Goal: Information Seeking & Learning: Learn about a topic

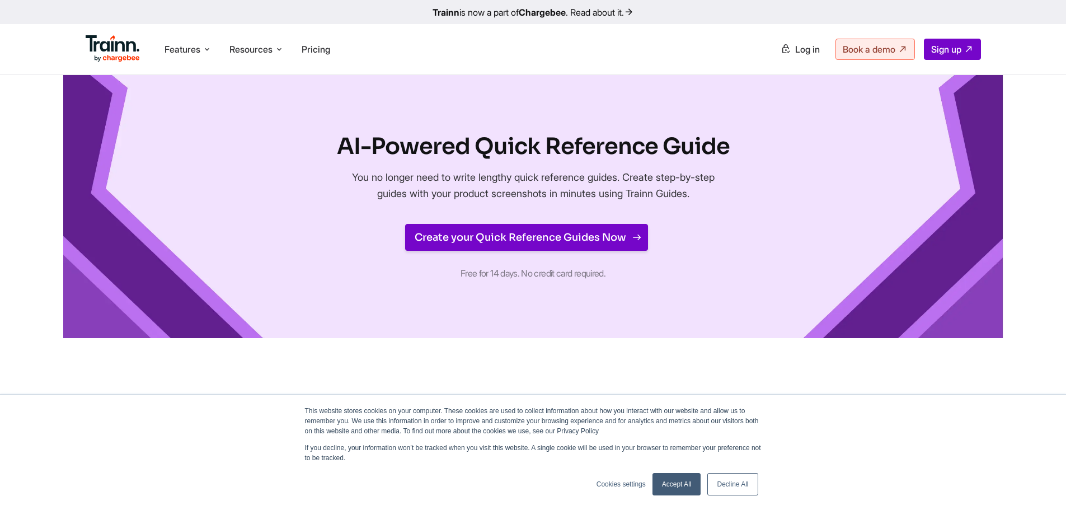
click at [496, 237] on link "Create your Quick Reference Guides Now" at bounding box center [526, 237] width 243 height 27
click at [202, 49] on li "Features Product Videos Create product & how-to videos in multiple languages. G…" at bounding box center [188, 49] width 56 height 21
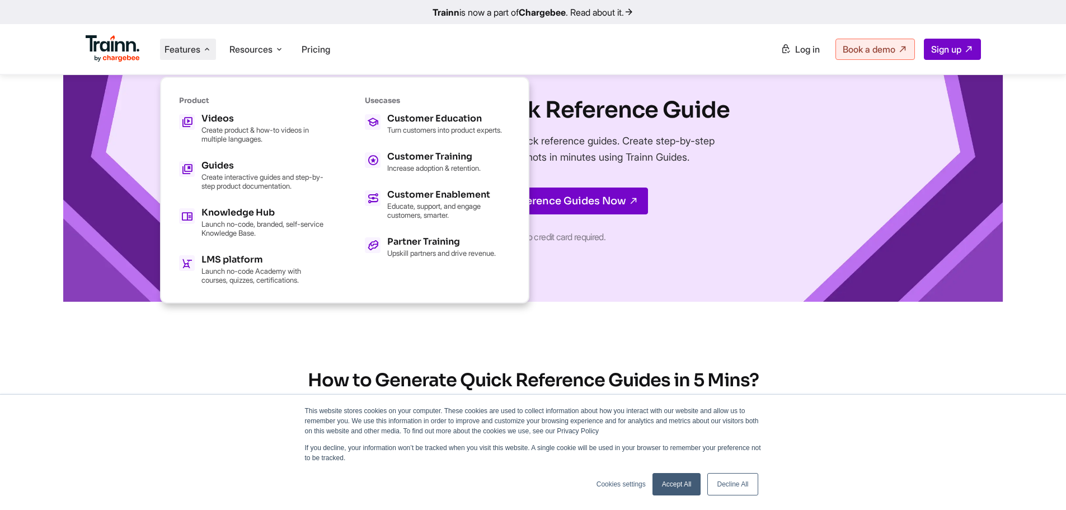
scroll to position [56, 0]
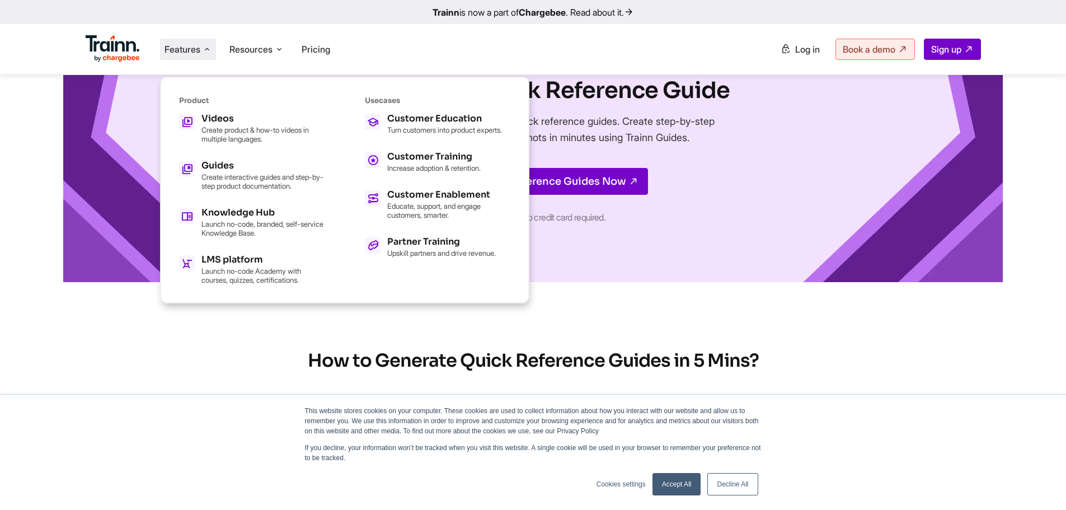
drag, startPoint x: 554, startPoint y: 295, endPoint x: 635, endPoint y: 293, distance: 81.2
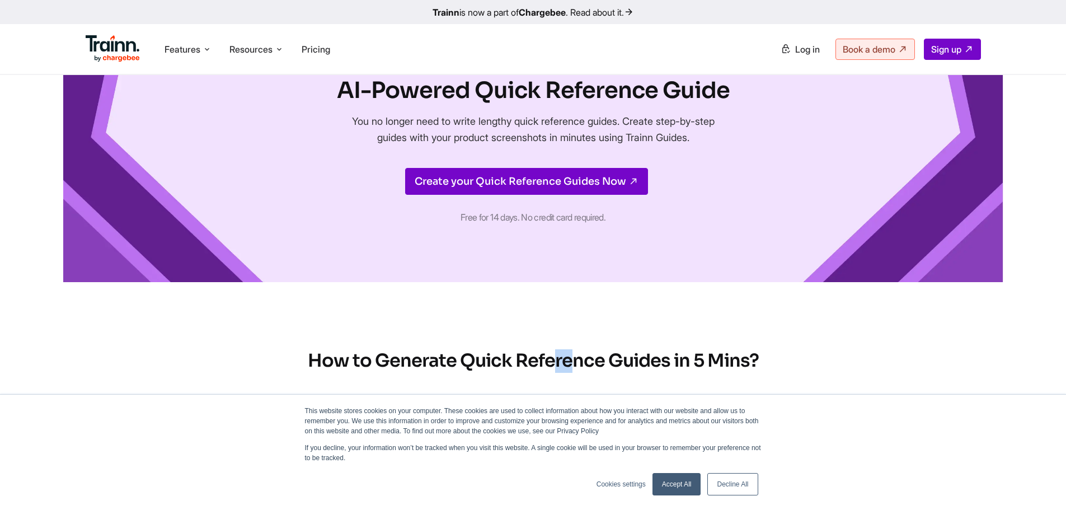
click at [739, 479] on link "Decline All" at bounding box center [732, 484] width 50 height 22
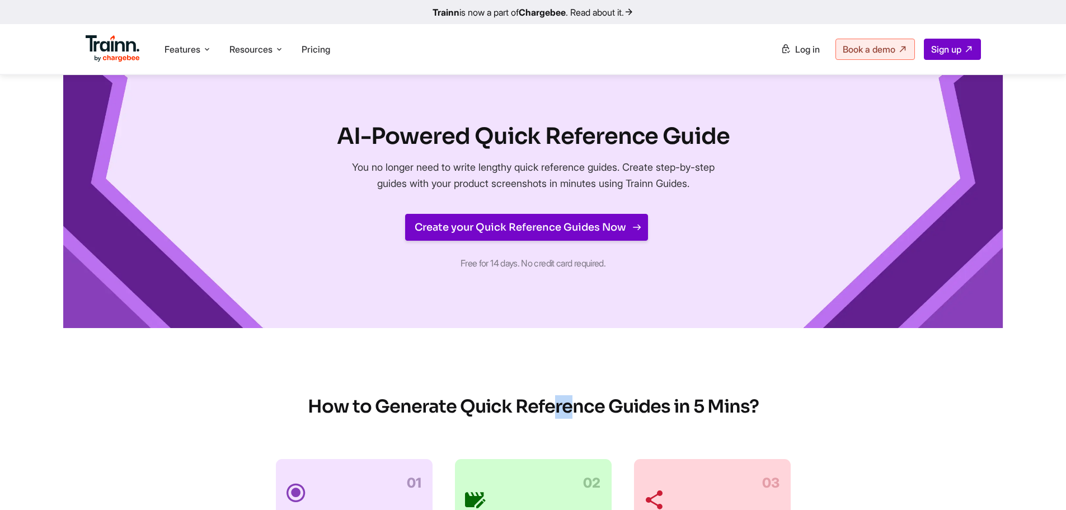
scroll to position [0, 0]
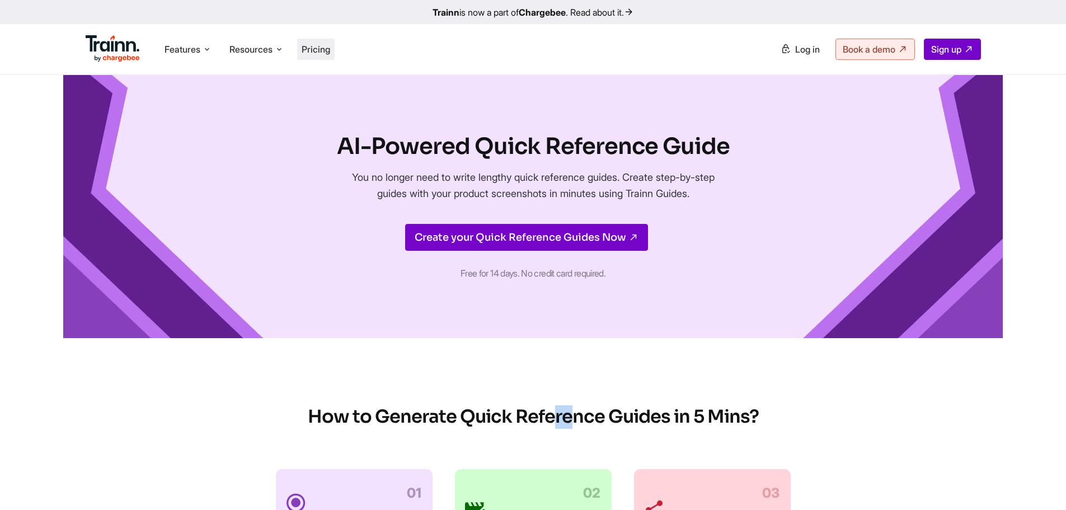
click at [322, 52] on span "Pricing" at bounding box center [316, 49] width 29 height 11
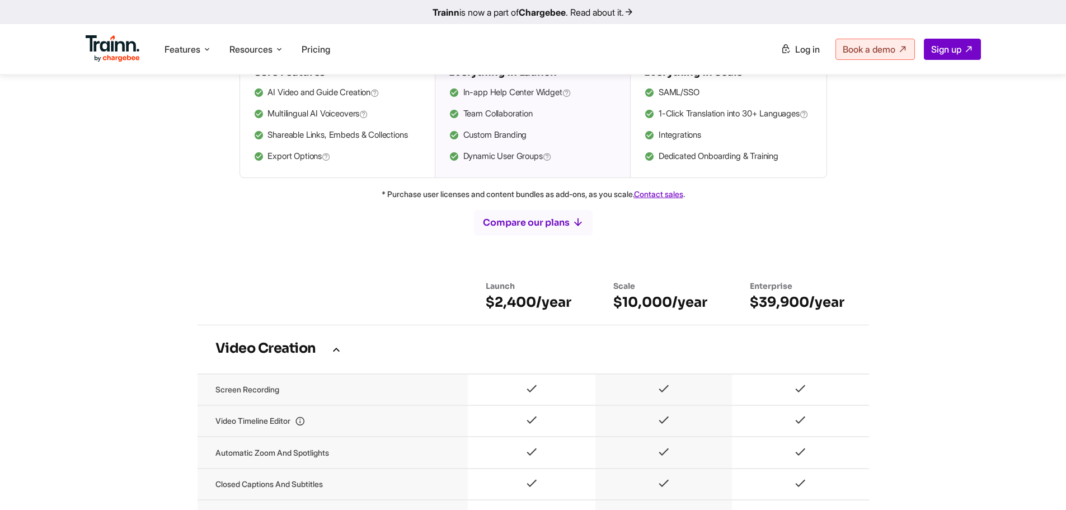
scroll to position [504, 0]
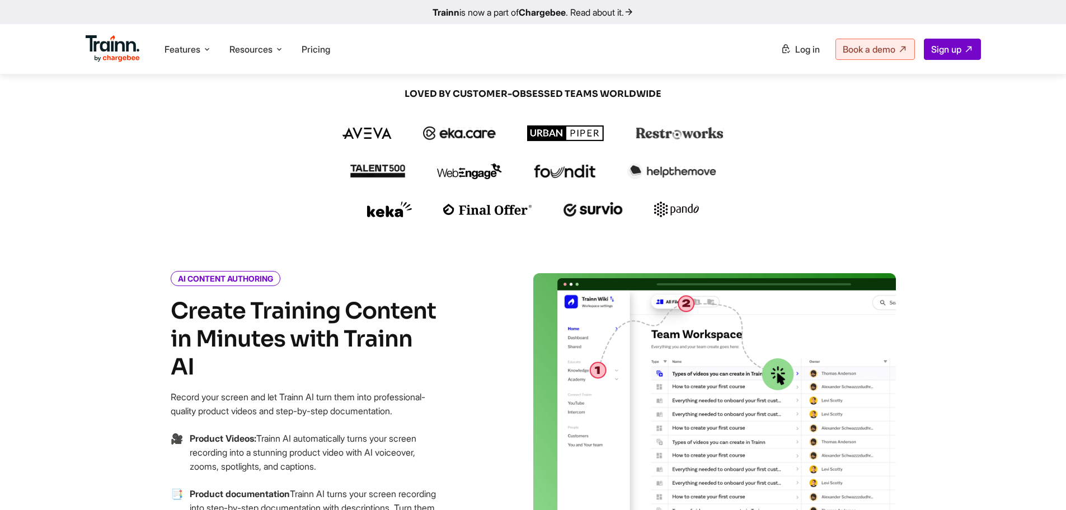
scroll to position [224, 0]
